Goal: Information Seeking & Learning: Learn about a topic

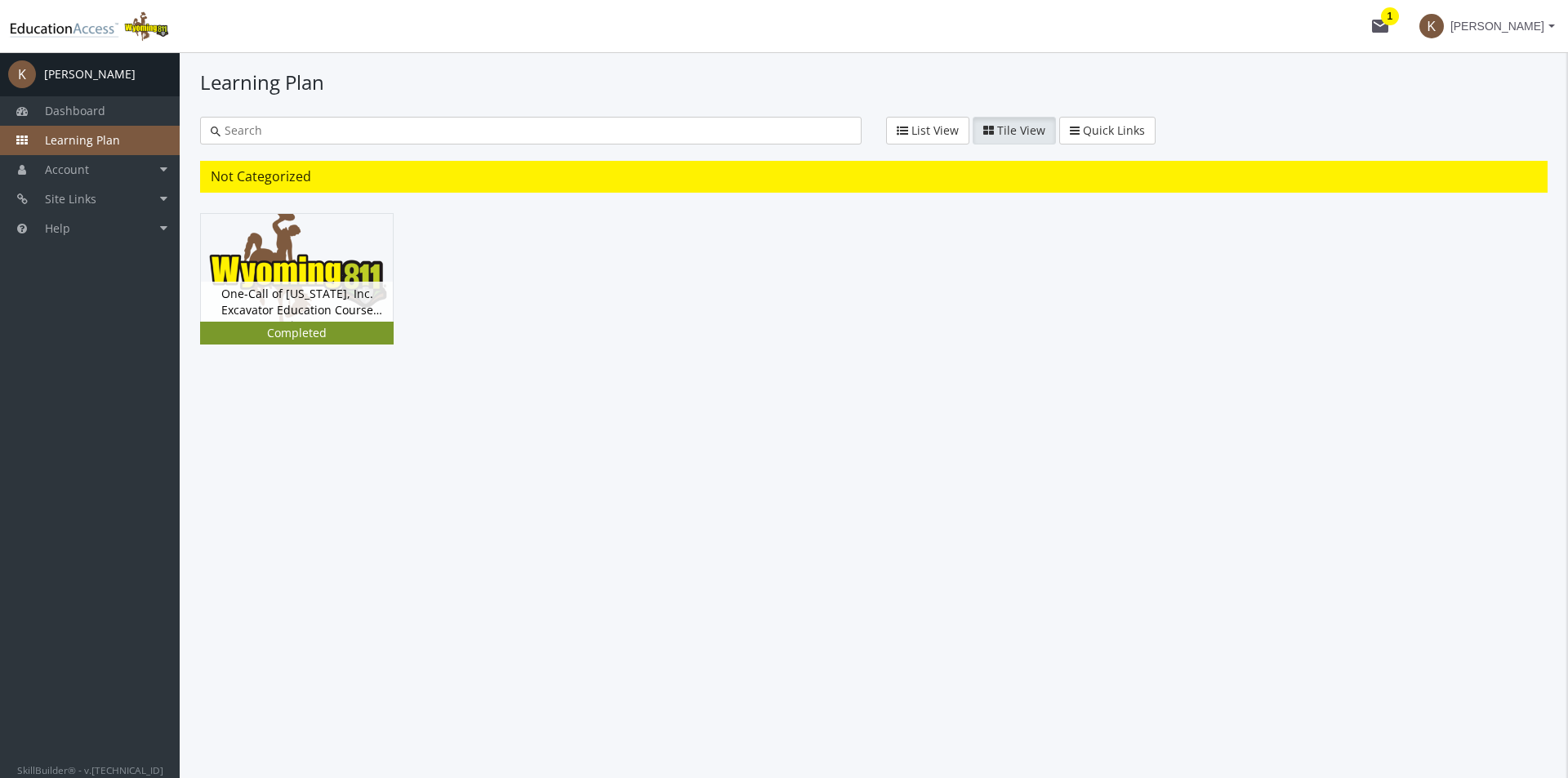
click at [357, 325] on div "Completed" at bounding box center [296, 333] width 187 height 17
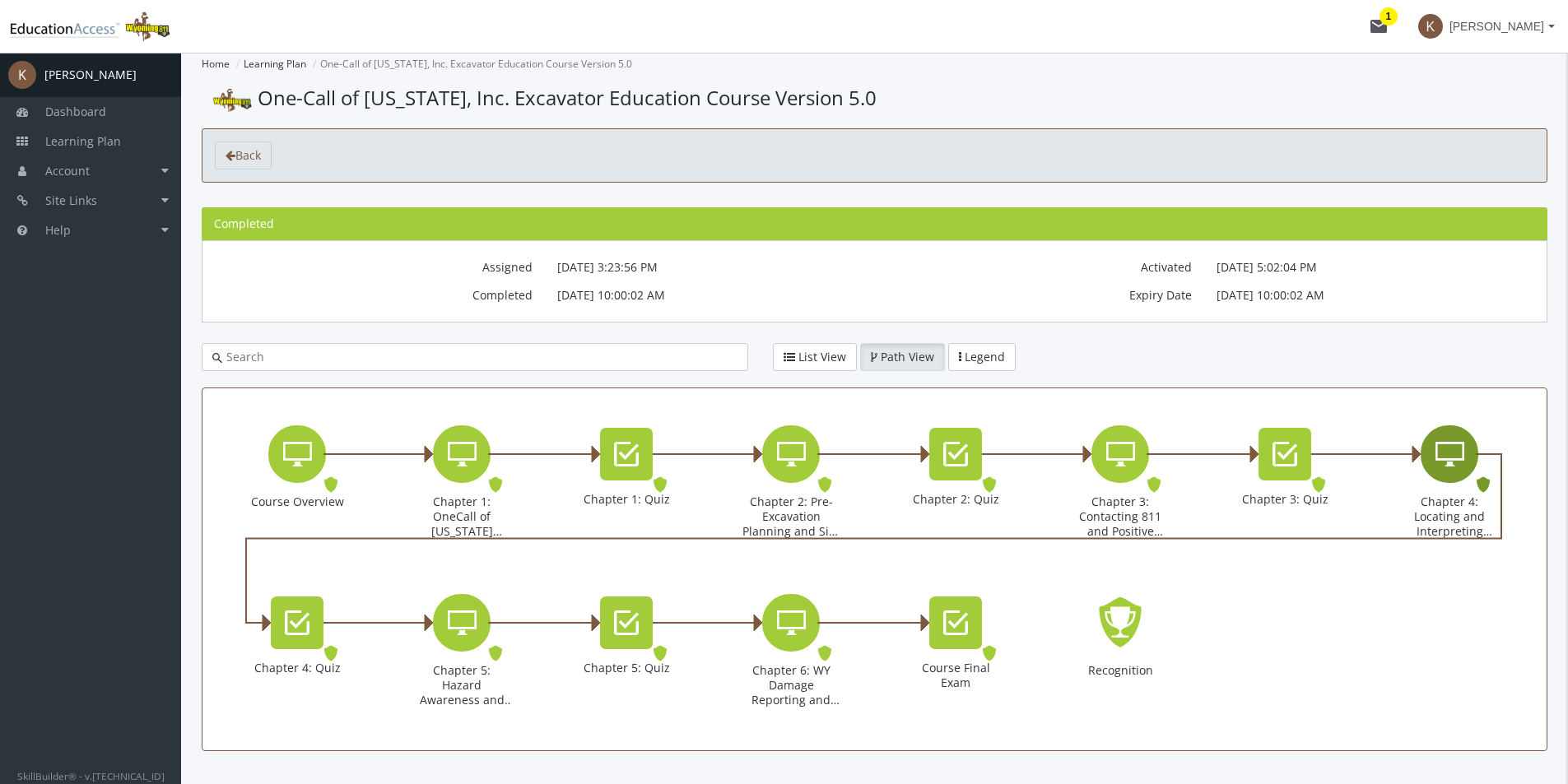
click at [1443, 460] on icon "Chapter 4: Locating and Interpreting Markings" at bounding box center [1450, 454] width 29 height 33
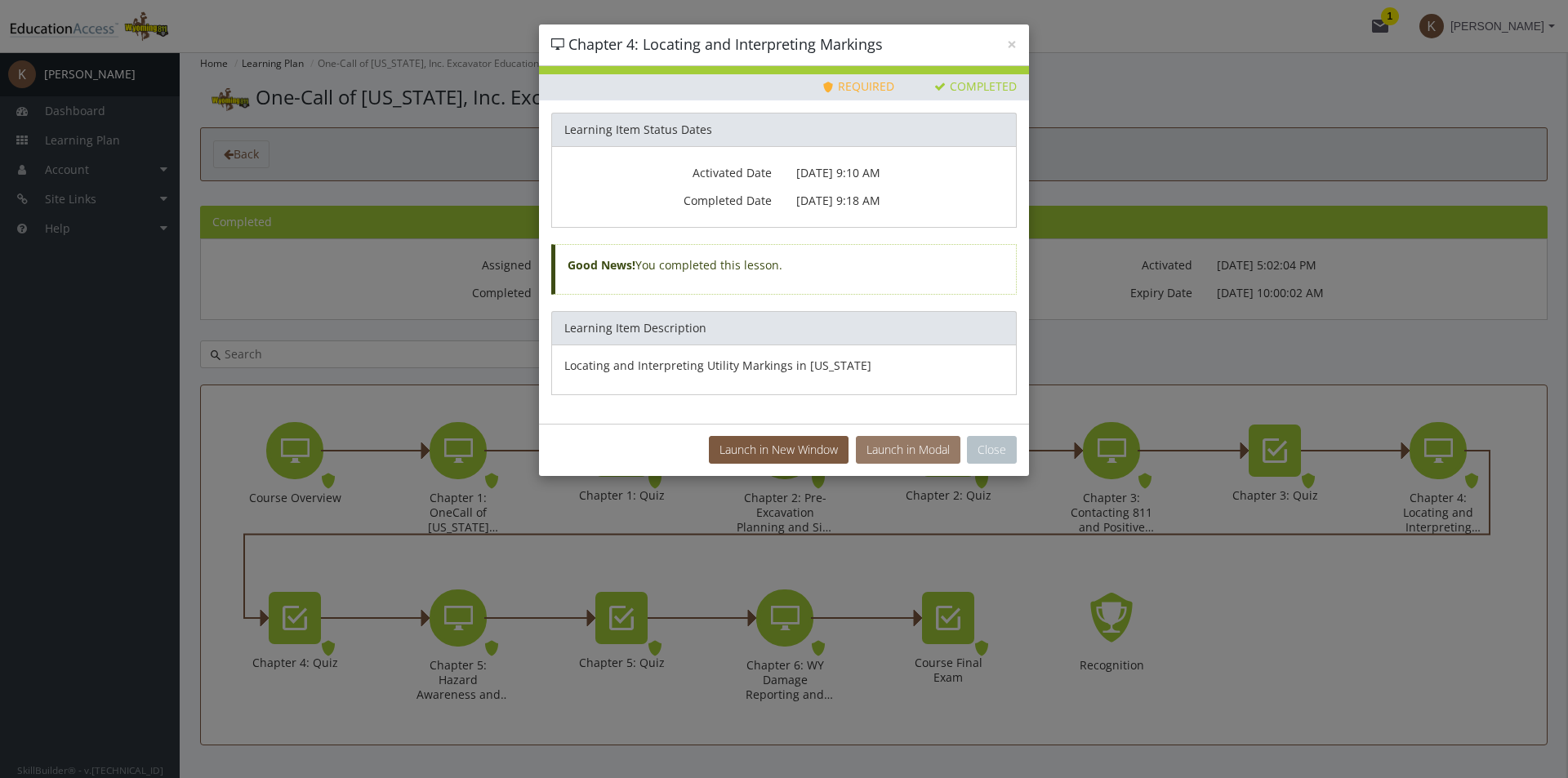
click at [916, 446] on button "Launch in Modal" at bounding box center [907, 450] width 104 height 28
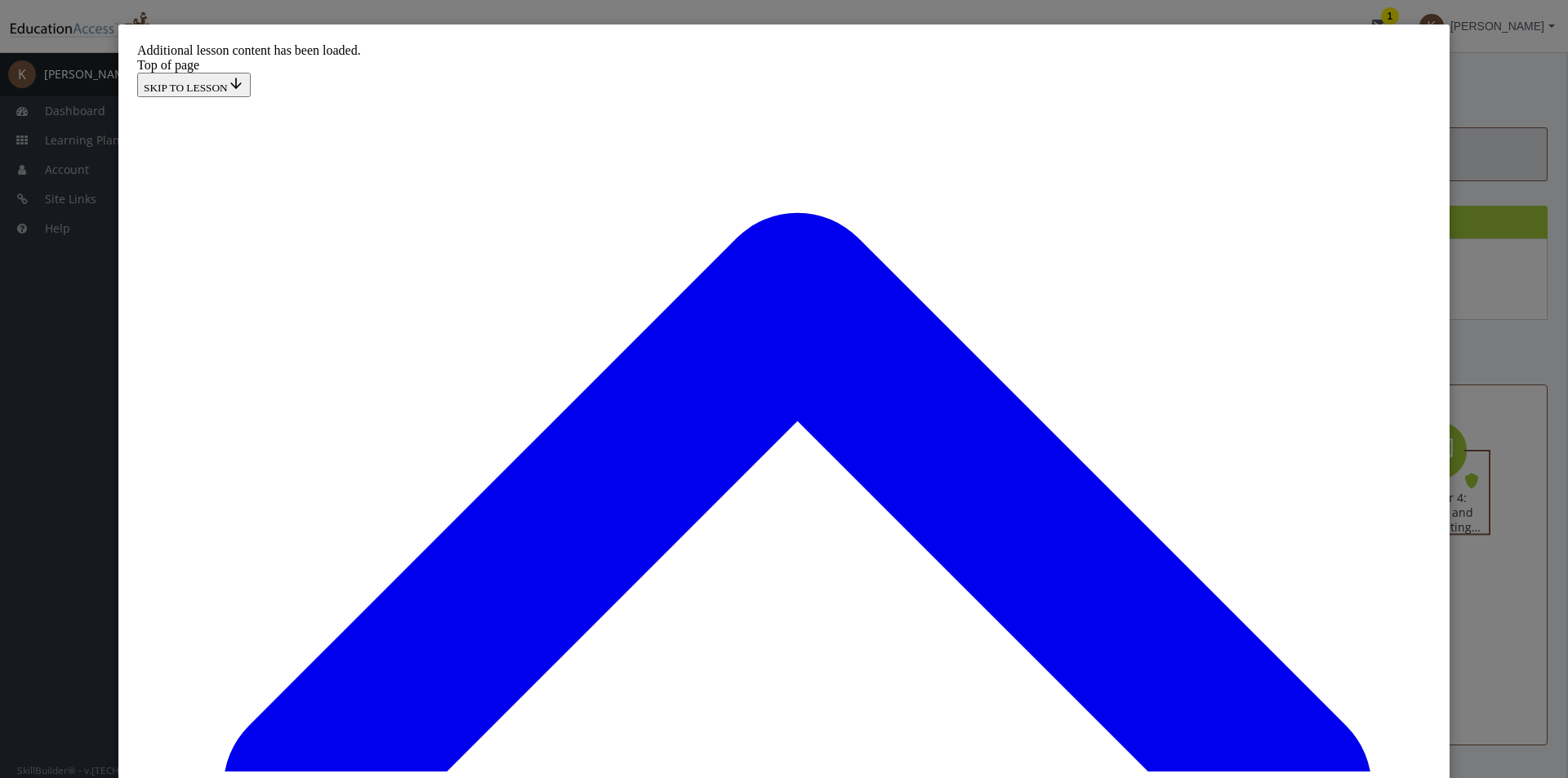
scroll to position [2826, 0]
